Goal: Task Accomplishment & Management: Manage account settings

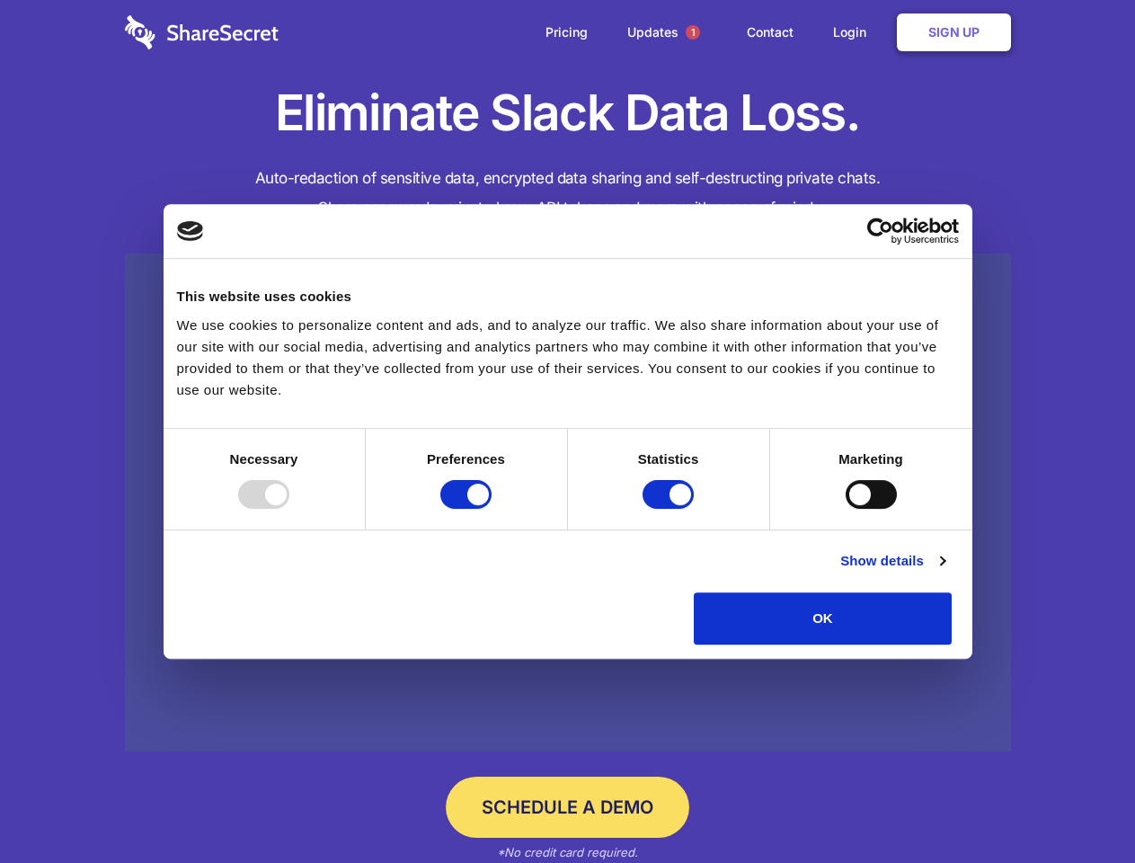
click at [289, 509] on div at bounding box center [263, 494] width 51 height 29
click at [492, 509] on input "Preferences" at bounding box center [465, 494] width 51 height 29
checkbox input "false"
click at [671, 509] on input "Statistics" at bounding box center [668, 494] width 51 height 29
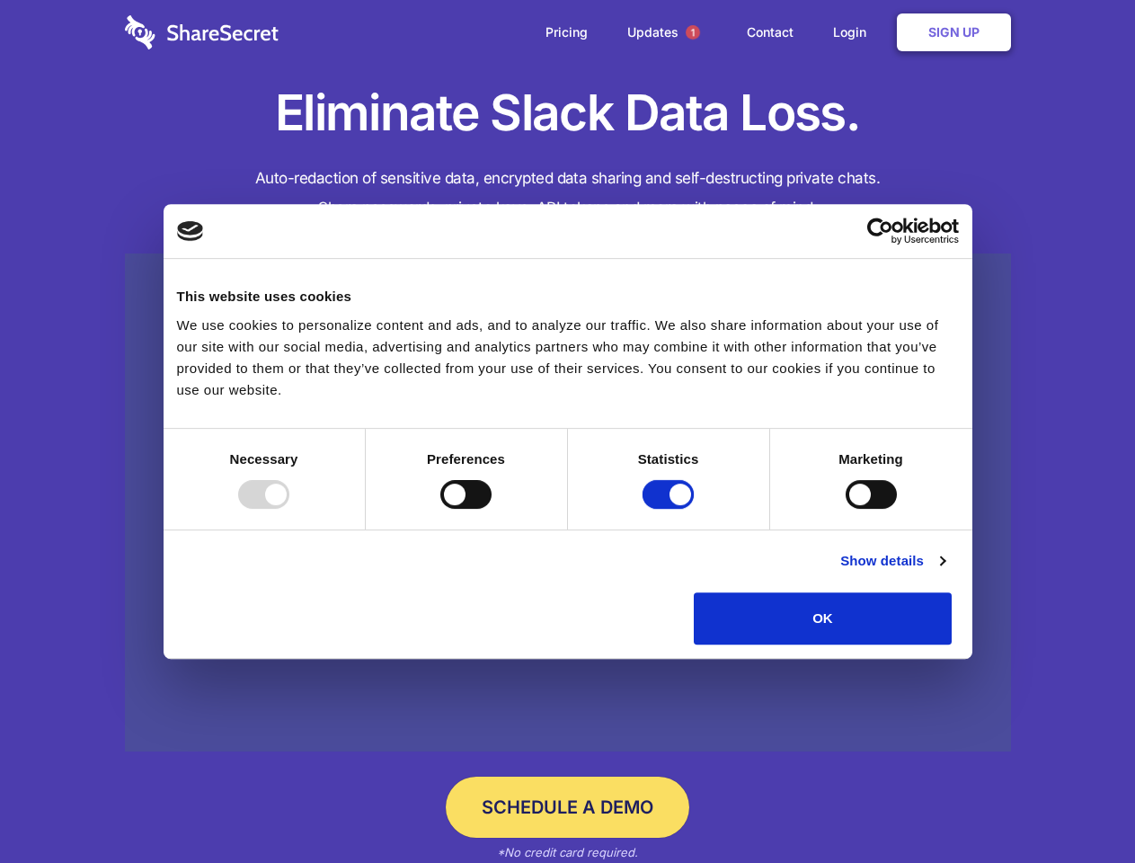
checkbox input "false"
click at [846, 509] on input "Marketing" at bounding box center [871, 494] width 51 height 29
checkbox input "true"
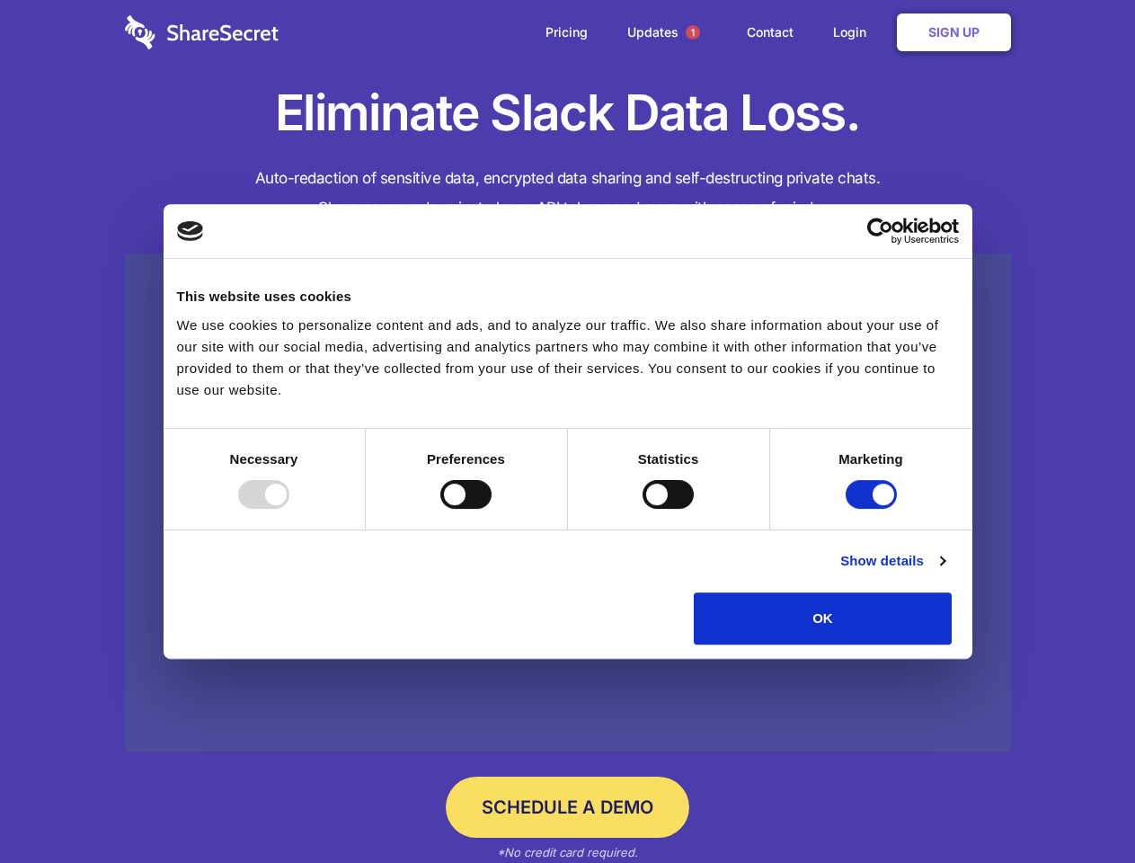
click at [945, 572] on link "Show details" at bounding box center [892, 561] width 104 height 22
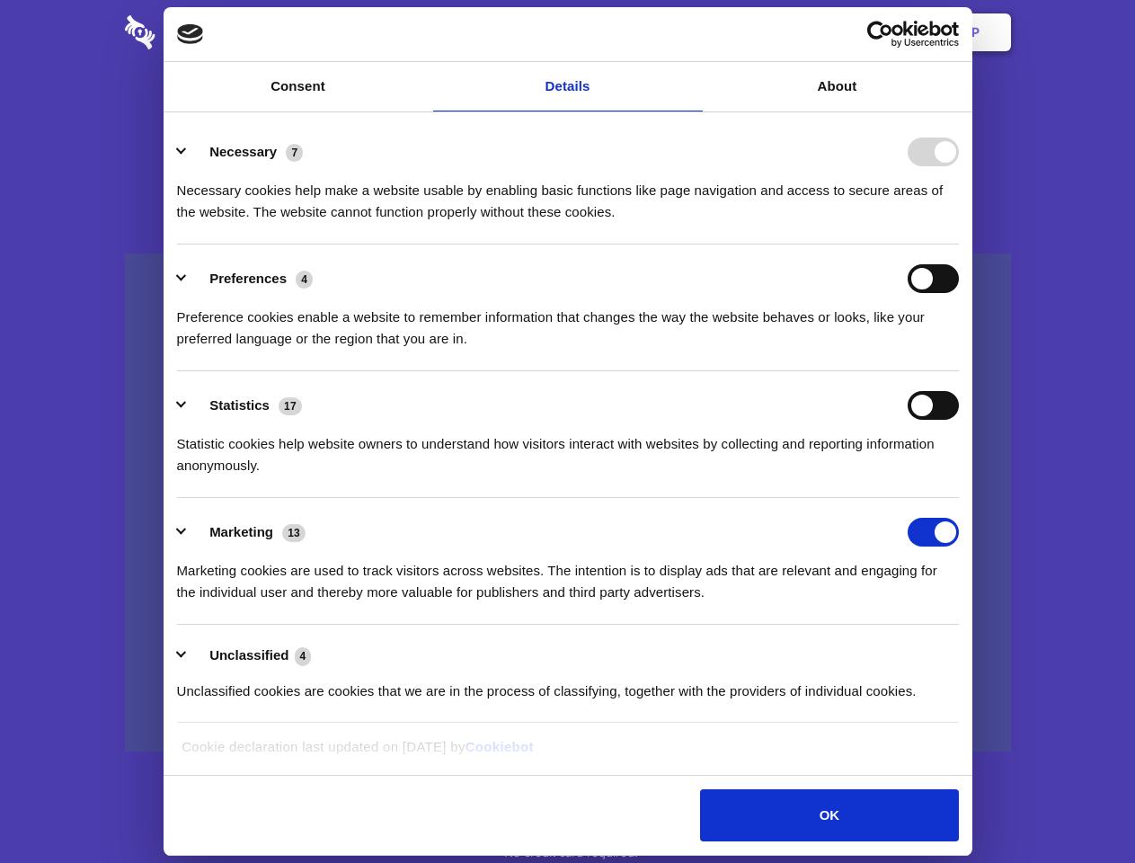
click at [959, 223] on div "Necessary cookies help make a website usable by enabling basic functions like p…" at bounding box center [568, 194] width 782 height 57
